Goal: Check status: Verify the current state of an ongoing process or item

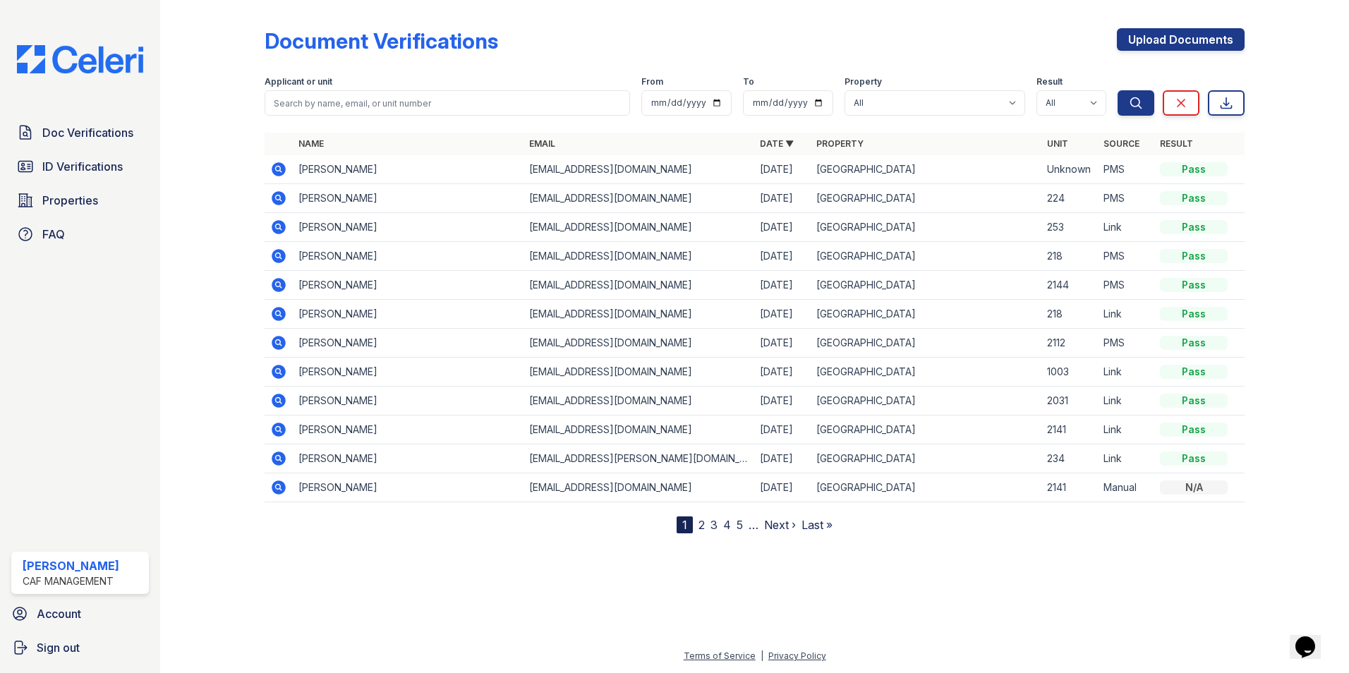
click at [281, 171] on icon at bounding box center [278, 169] width 17 height 17
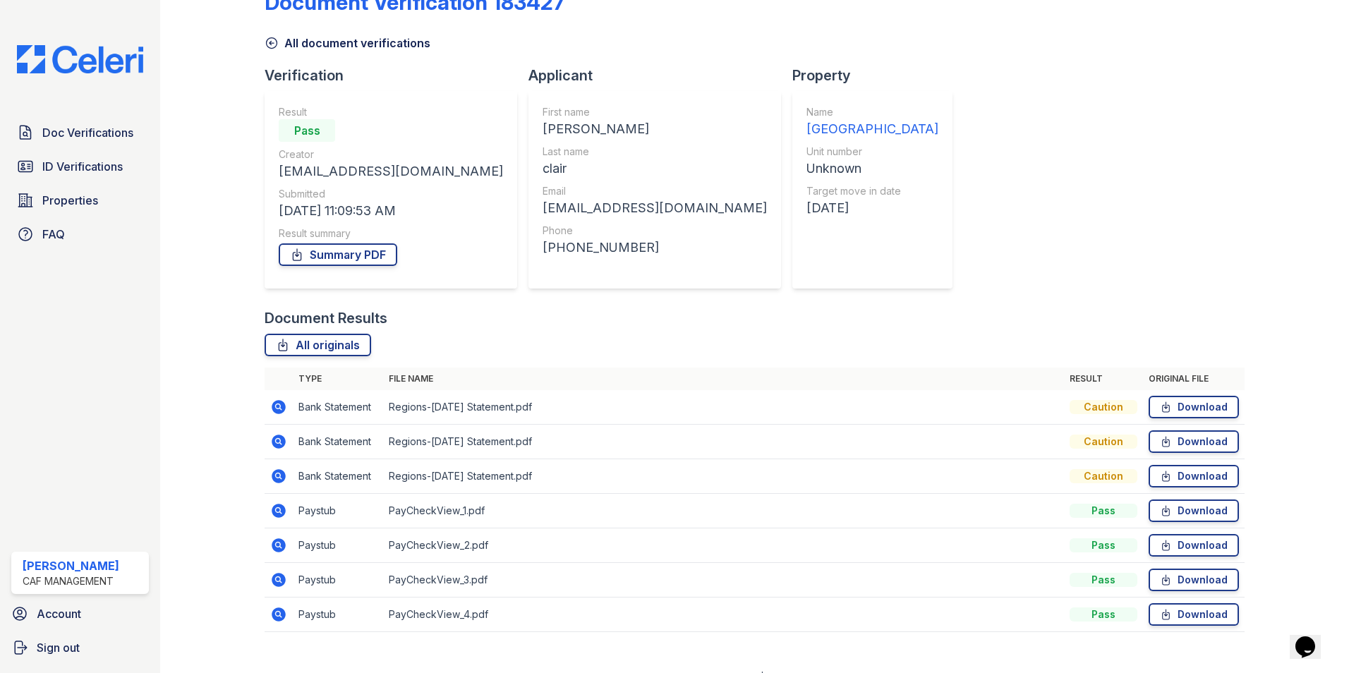
scroll to position [60, 0]
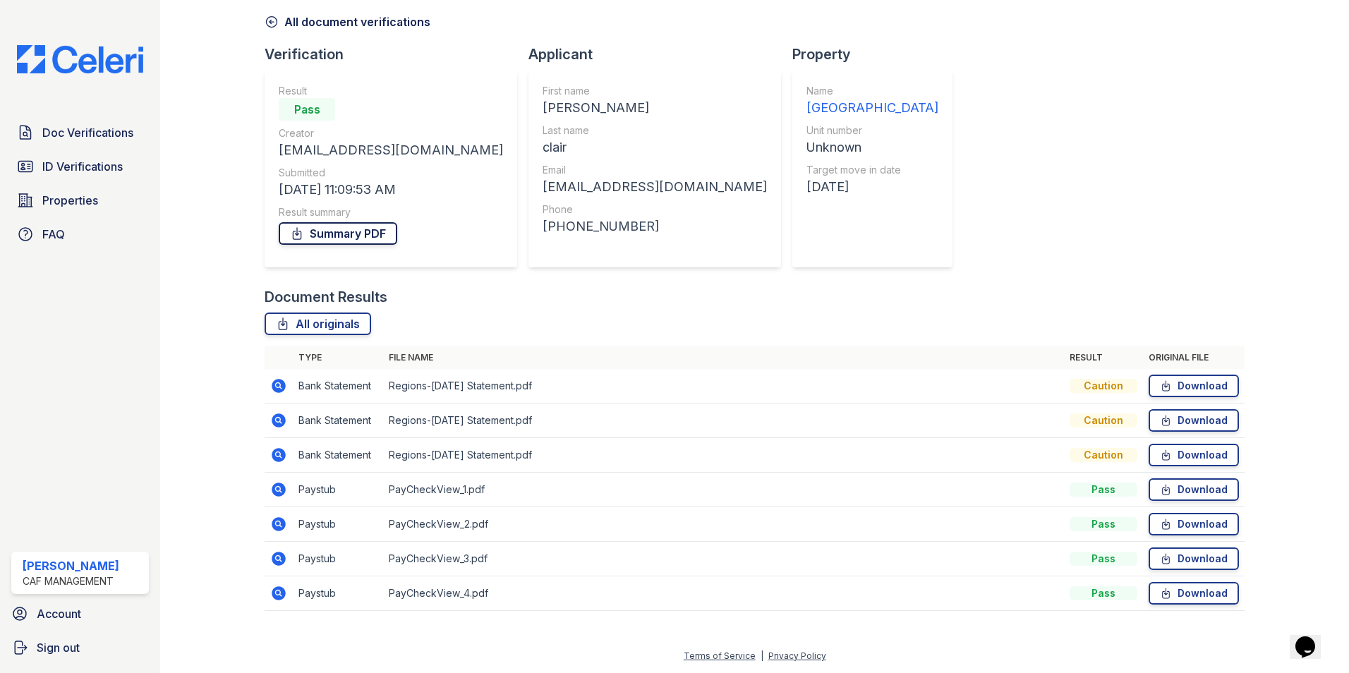
click at [328, 236] on link "Summary PDF" at bounding box center [338, 233] width 119 height 23
click at [75, 164] on span "ID Verifications" at bounding box center [82, 166] width 80 height 17
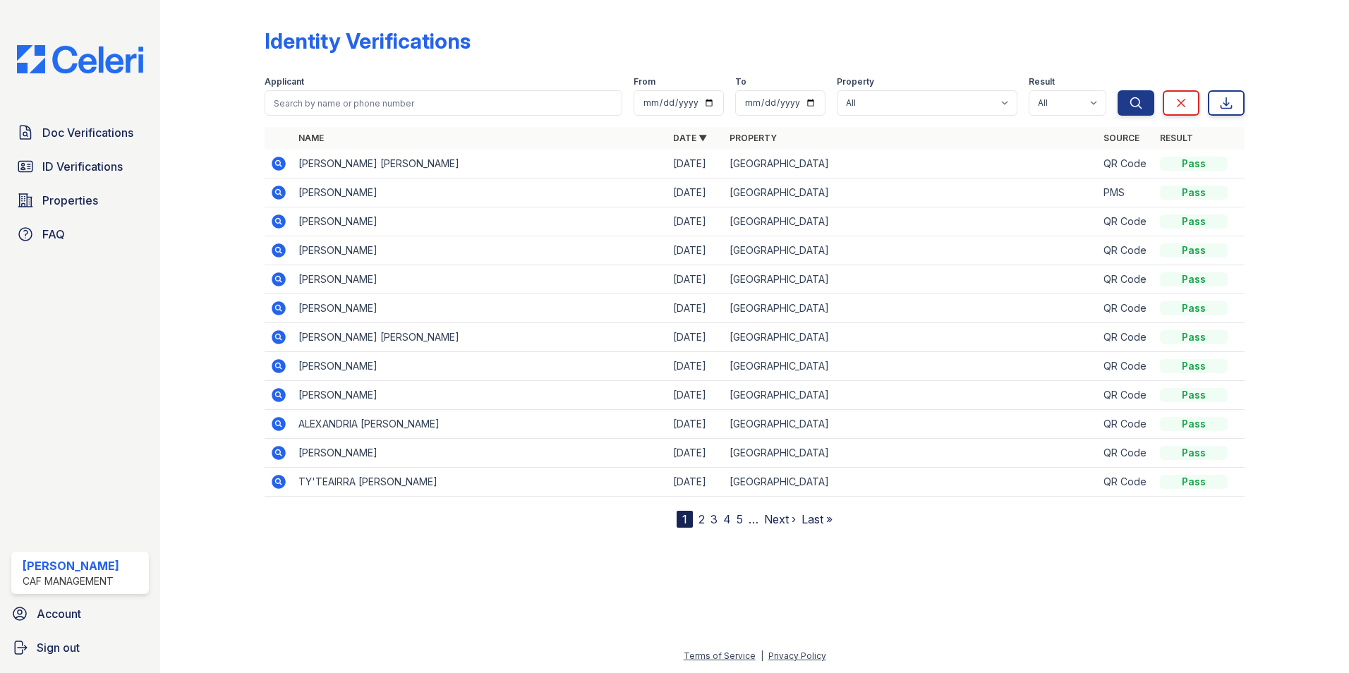
click at [278, 192] on icon at bounding box center [278, 192] width 4 height 4
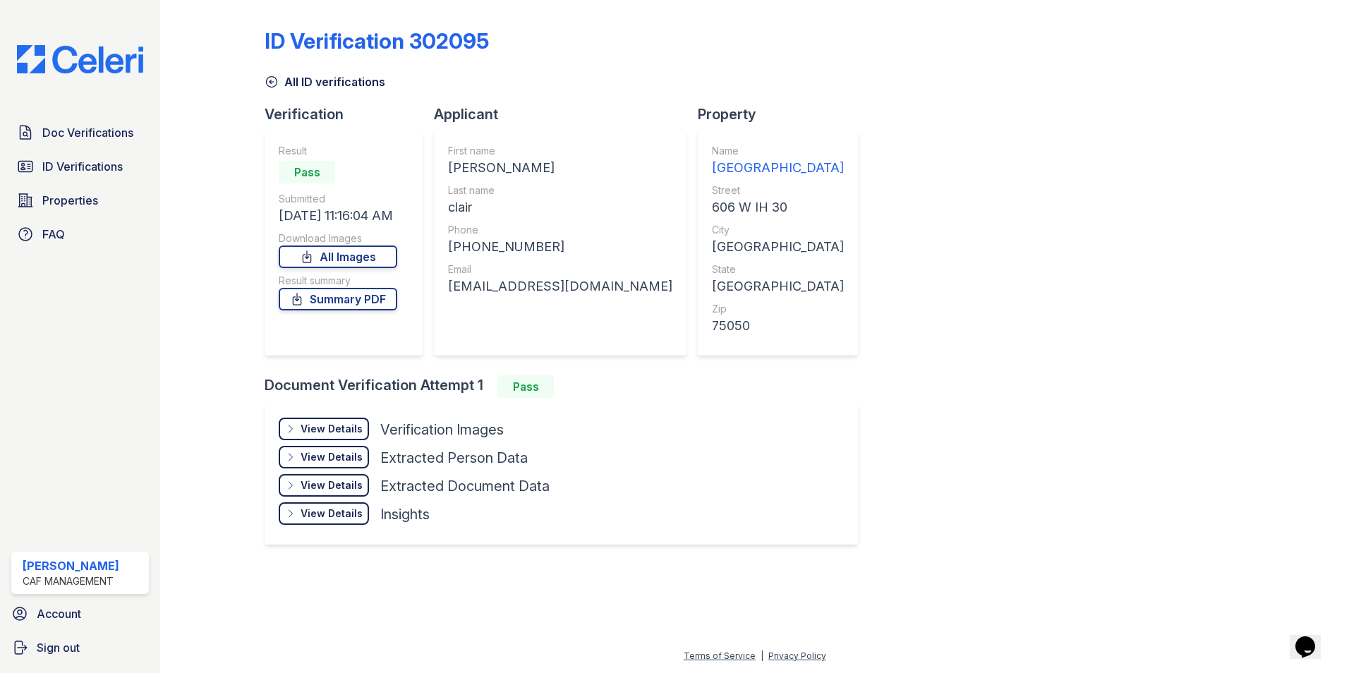
click at [348, 426] on div "View Details" at bounding box center [332, 429] width 62 height 14
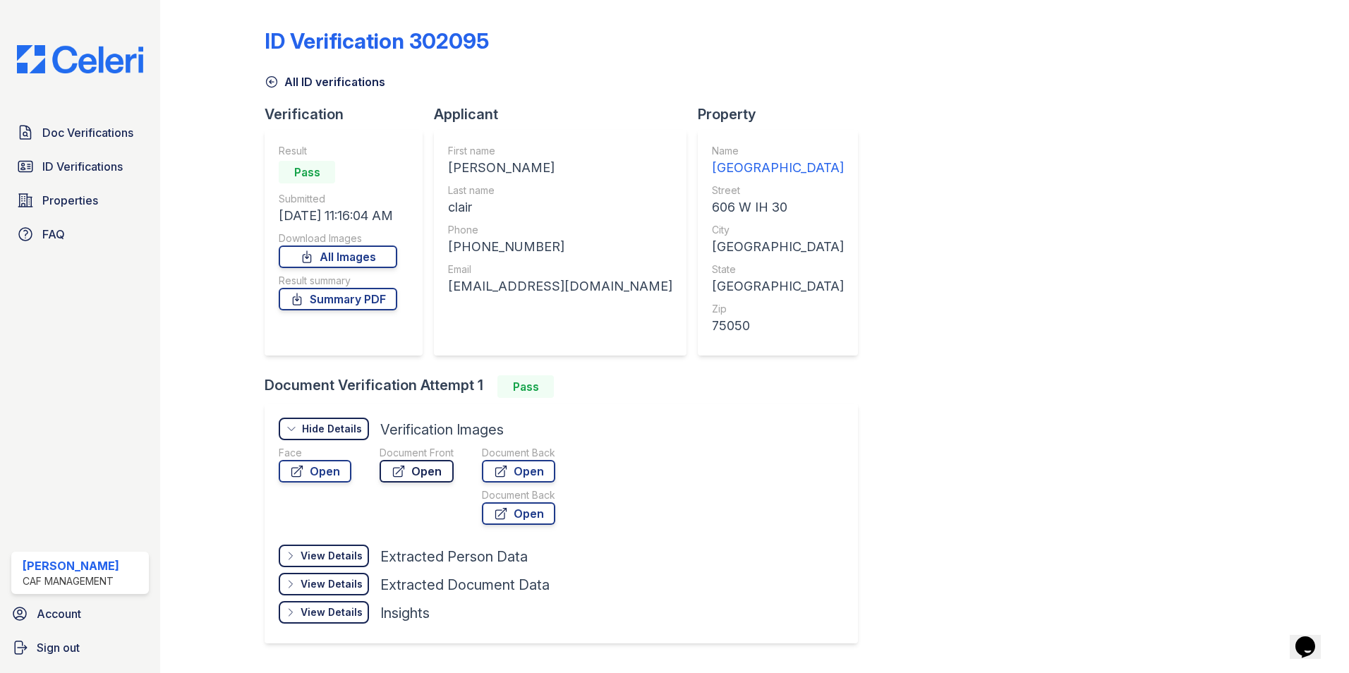
click at [417, 475] on link "Open" at bounding box center [417, 471] width 74 height 23
click at [519, 464] on link "Open" at bounding box center [518, 471] width 73 height 23
